Goal: Use online tool/utility: Utilize a website feature to perform a specific function

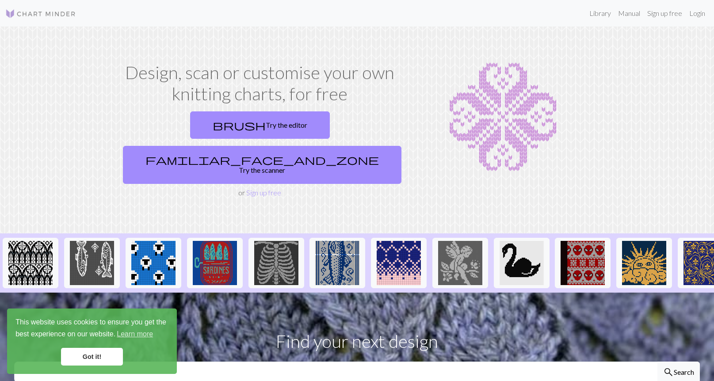
select select "English"
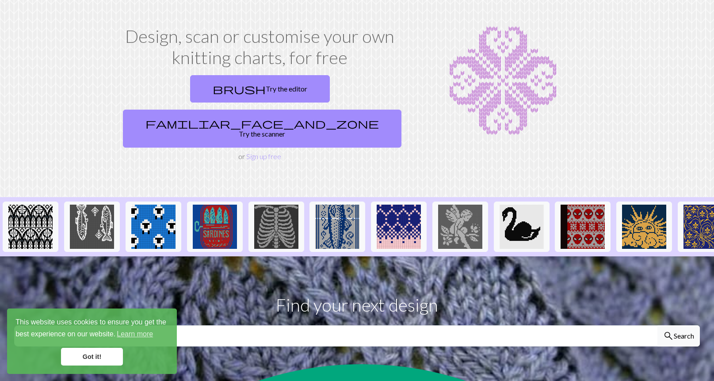
scroll to position [10, 0]
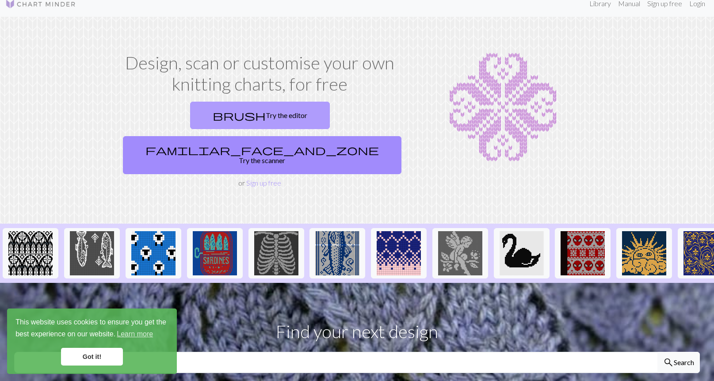
drag, startPoint x: 177, startPoint y: 112, endPoint x: 189, endPoint y: 126, distance: 18.2
click at [190, 113] on link "brush Try the editor" at bounding box center [260, 115] width 140 height 27
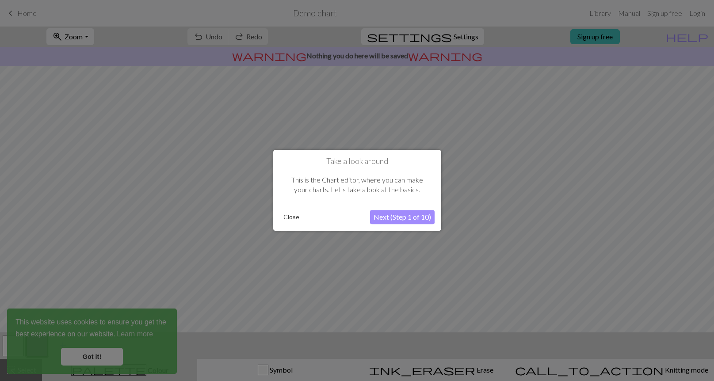
click at [392, 222] on button "Next (Step 1 of 10)" at bounding box center [402, 217] width 65 height 14
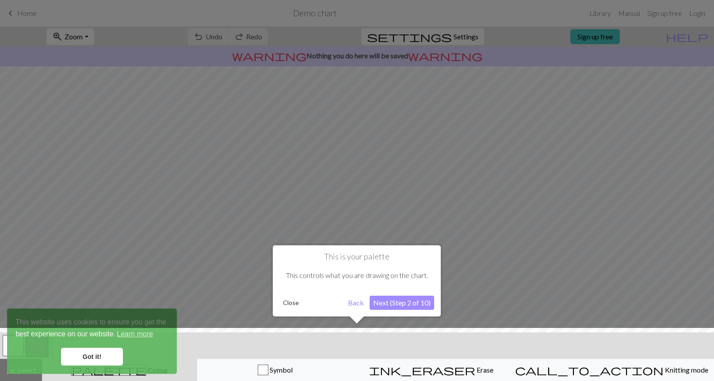
click at [390, 305] on button "Next (Step 2 of 10)" at bounding box center [402, 303] width 65 height 14
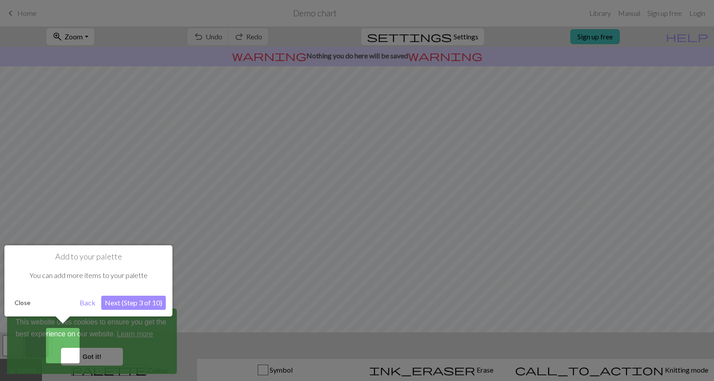
click at [154, 304] on button "Next (Step 3 of 10)" at bounding box center [133, 303] width 65 height 14
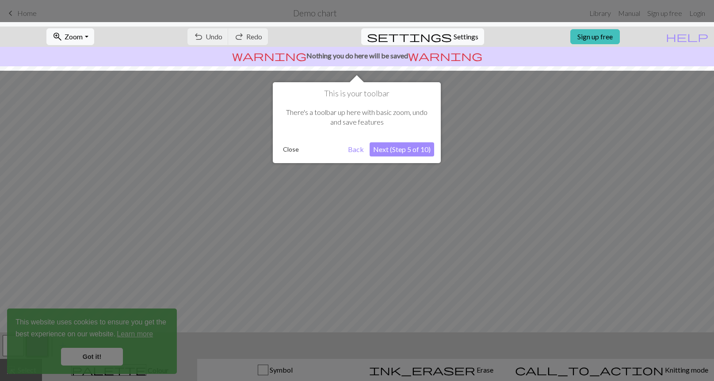
click at [410, 151] on button "Next (Step 5 of 10)" at bounding box center [402, 149] width 65 height 14
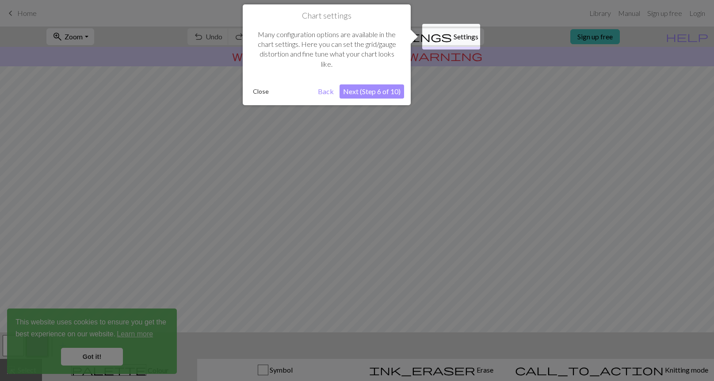
click at [395, 94] on button "Next (Step 6 of 10)" at bounding box center [372, 91] width 65 height 14
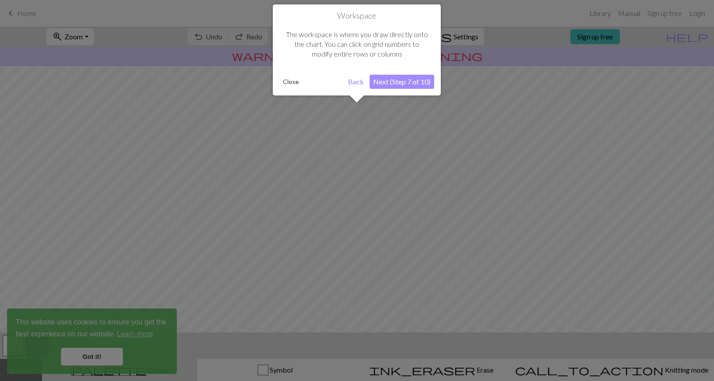
scroll to position [53, 0]
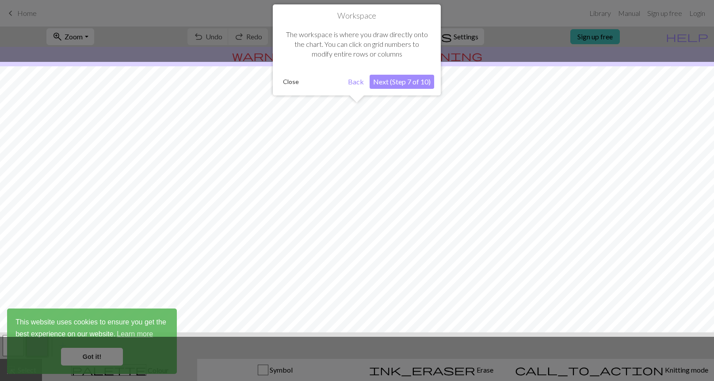
click at [400, 83] on button "Next (Step 7 of 10)" at bounding box center [402, 82] width 65 height 14
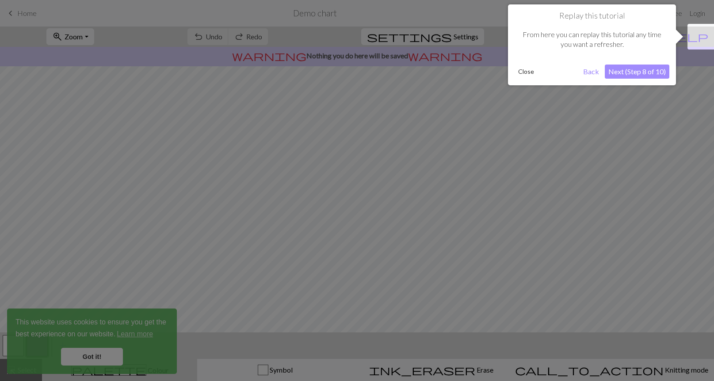
click at [619, 65] on button "Next (Step 8 of 10)" at bounding box center [637, 72] width 65 height 14
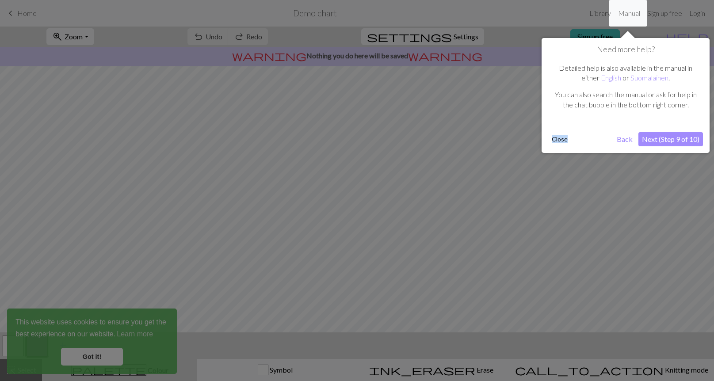
click at [566, 138] on div "Need more help? Detailed help is also available in the manual in either English…" at bounding box center [626, 95] width 168 height 115
click at [566, 139] on button "Close" at bounding box center [559, 139] width 23 height 13
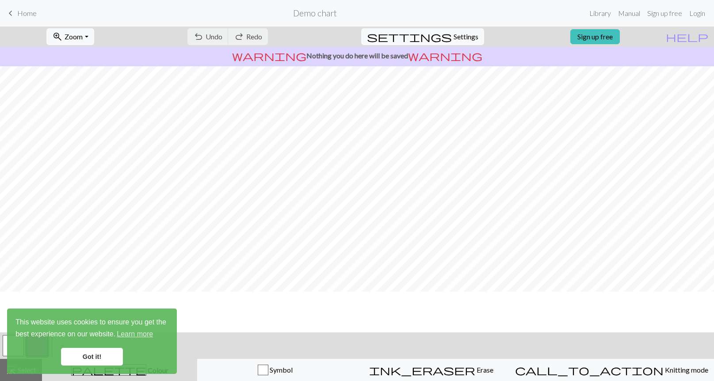
scroll to position [0, 0]
click at [26, 15] on span "Home" at bounding box center [26, 13] width 19 height 8
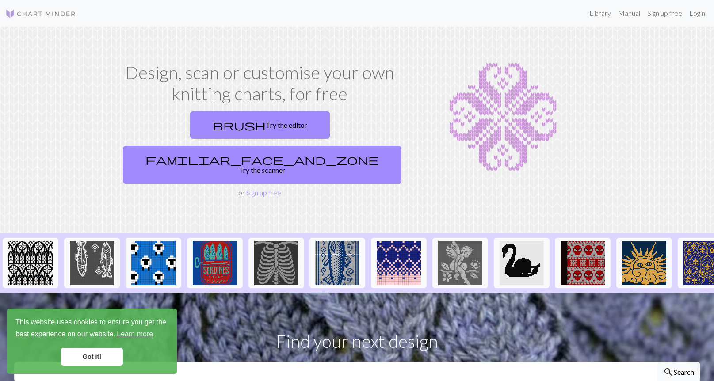
click at [56, 16] on img at bounding box center [40, 13] width 71 height 11
click at [216, 123] on link "brush Try the editor" at bounding box center [260, 124] width 140 height 27
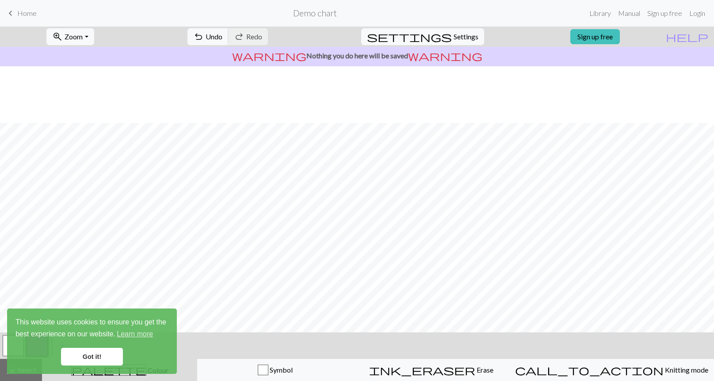
scroll to position [57, 0]
click at [268, 370] on div "button" at bounding box center [263, 370] width 11 height 11
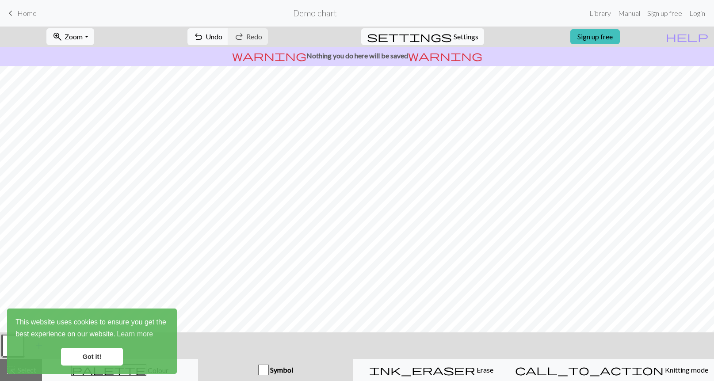
click at [269, 371] on div "button" at bounding box center [263, 370] width 11 height 11
drag, startPoint x: 111, startPoint y: 356, endPoint x: 156, endPoint y: 351, distance: 45.4
click at [111, 356] on link "Got it!" at bounding box center [92, 357] width 62 height 18
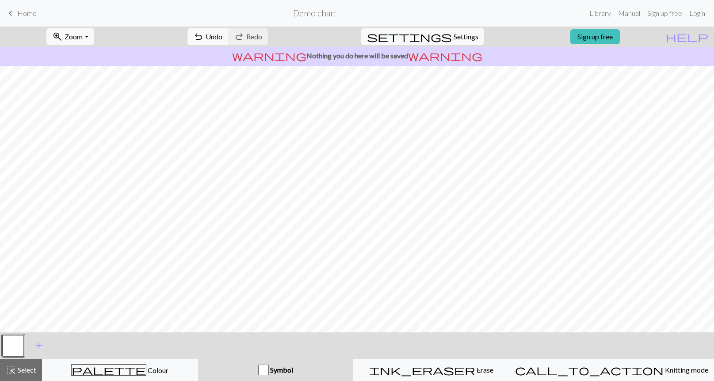
click at [269, 370] on div "button" at bounding box center [263, 370] width 11 height 11
